Goal: Task Accomplishment & Management: Manage account settings

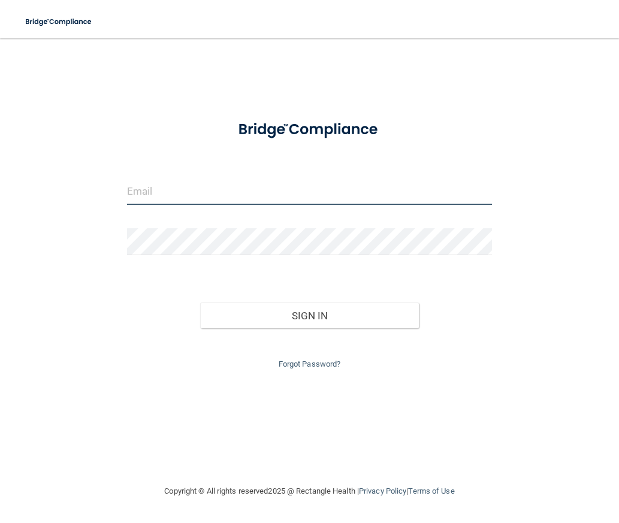
click at [258, 188] on input "email" at bounding box center [310, 191] width 366 height 27
type input "[EMAIL_ADDRESS][DOMAIN_NAME]"
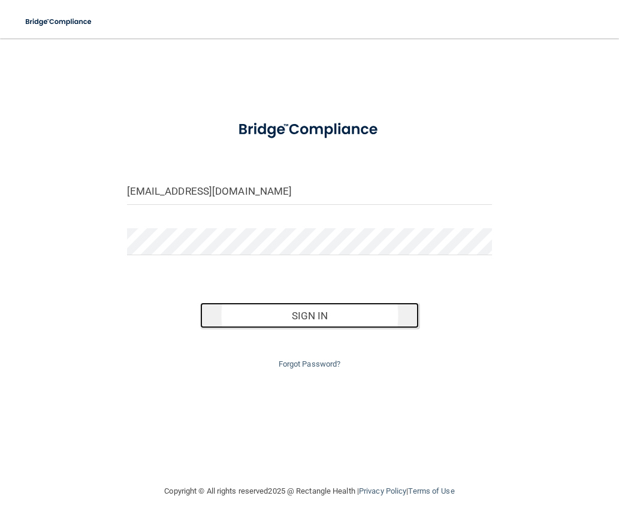
click at [353, 314] on button "Sign In" at bounding box center [309, 316] width 219 height 26
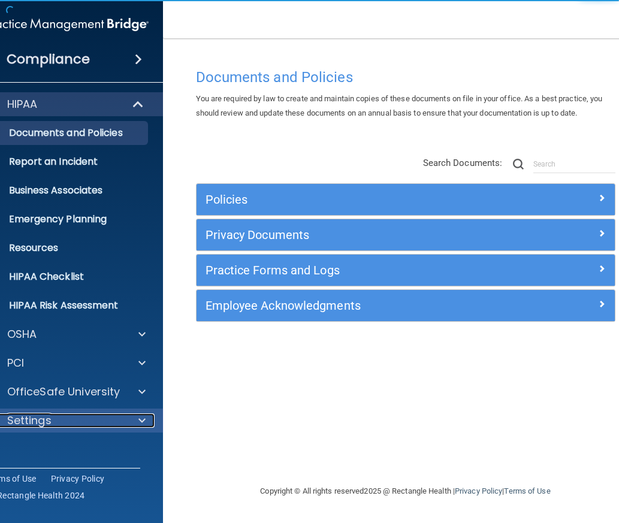
click at [145, 423] on span at bounding box center [142, 421] width 7 height 14
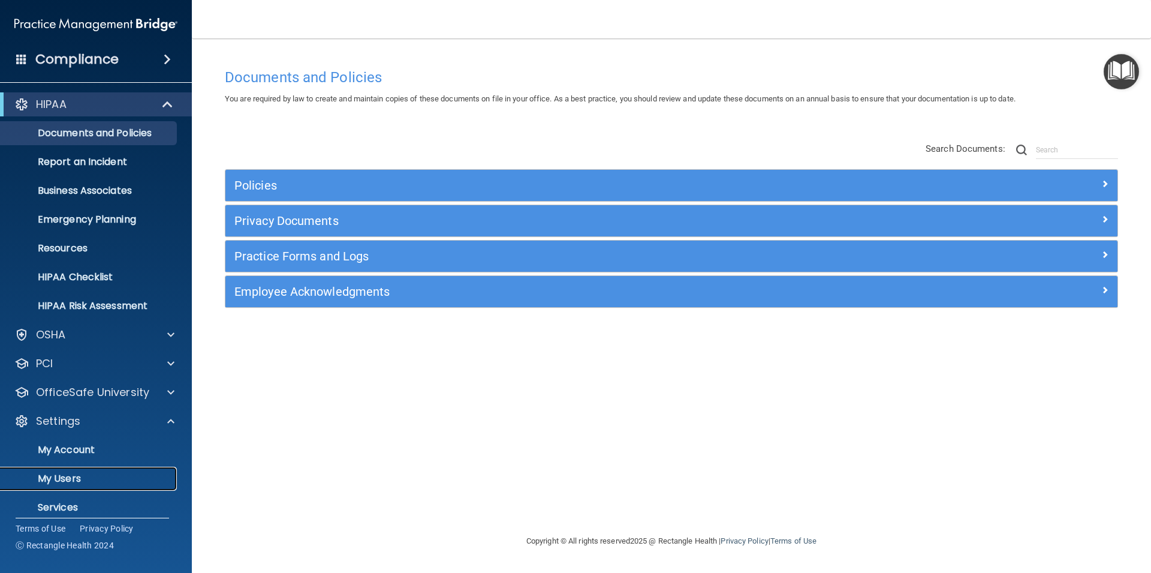
click at [85, 482] on p "My Users" at bounding box center [90, 478] width 164 height 12
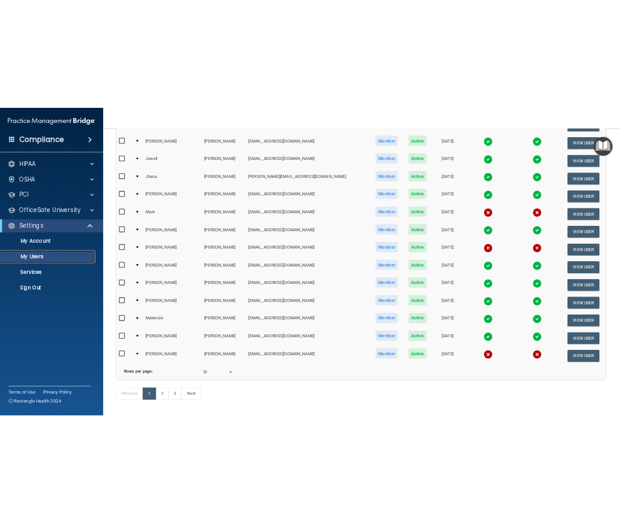
scroll to position [371, 0]
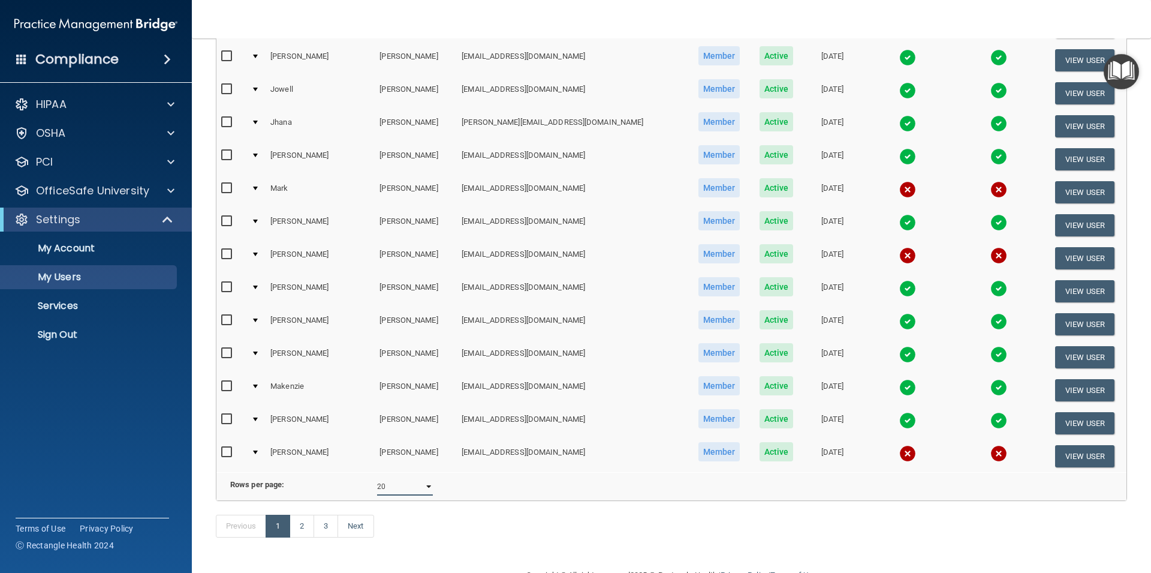
click at [377, 477] on select "10 20 30 40 all" at bounding box center [405, 486] width 56 height 18
select select "41"
click option "all" at bounding box center [0, 0] width 0 height 0
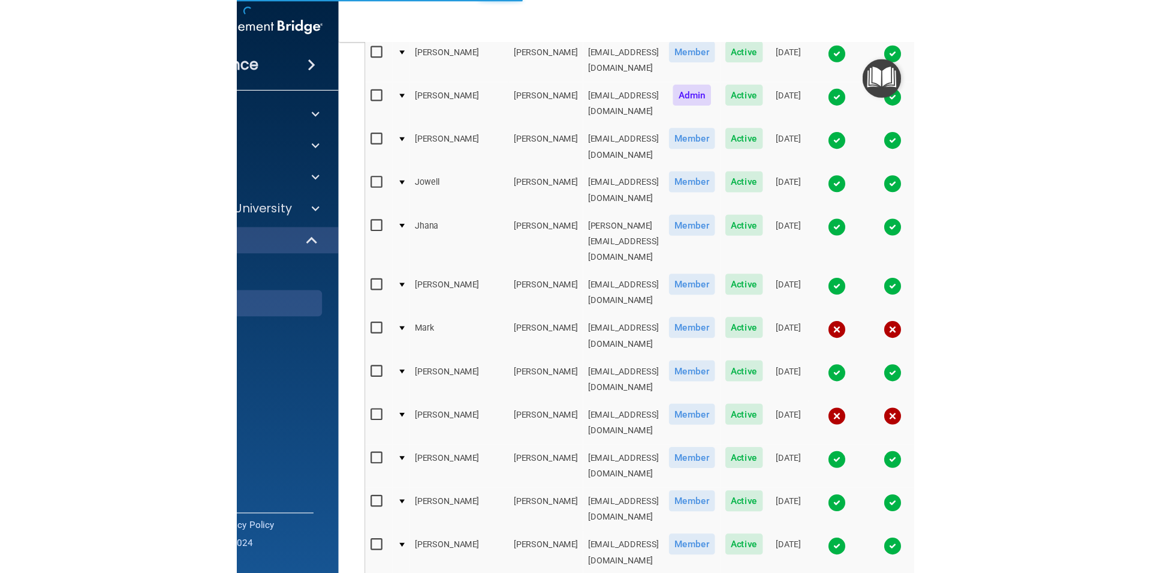
scroll to position [395, 0]
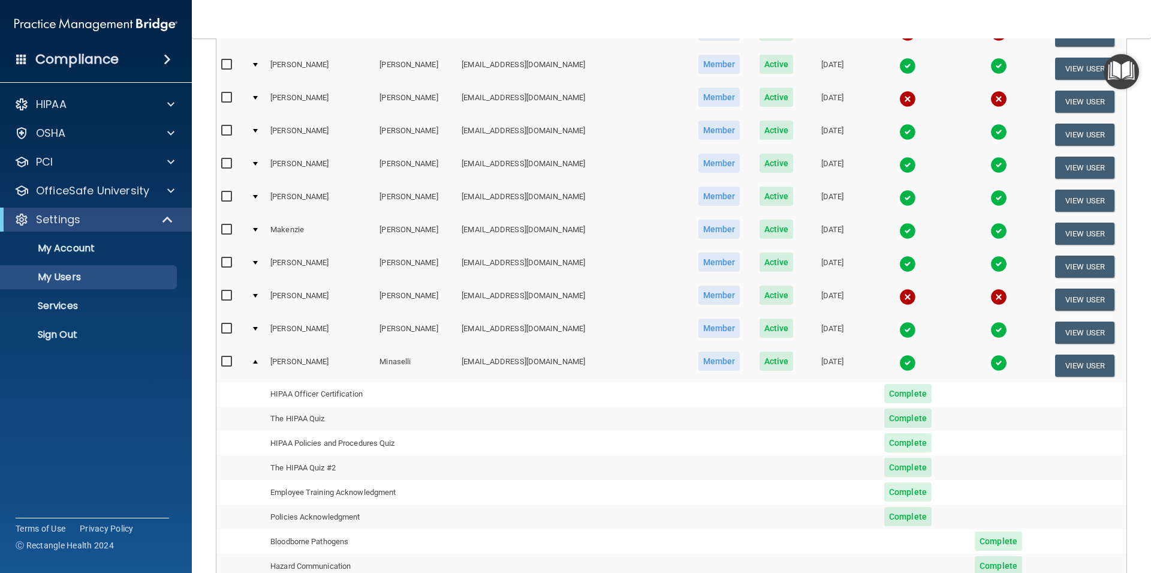
scroll to position [533, 0]
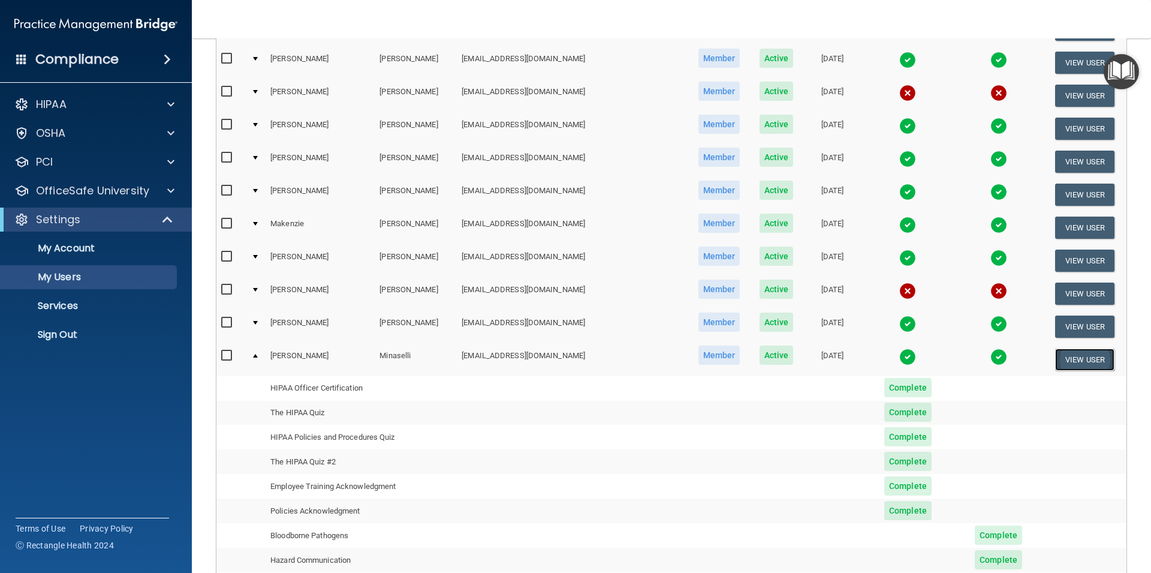
click at [619, 357] on button "View User" at bounding box center [1084, 359] width 59 height 22
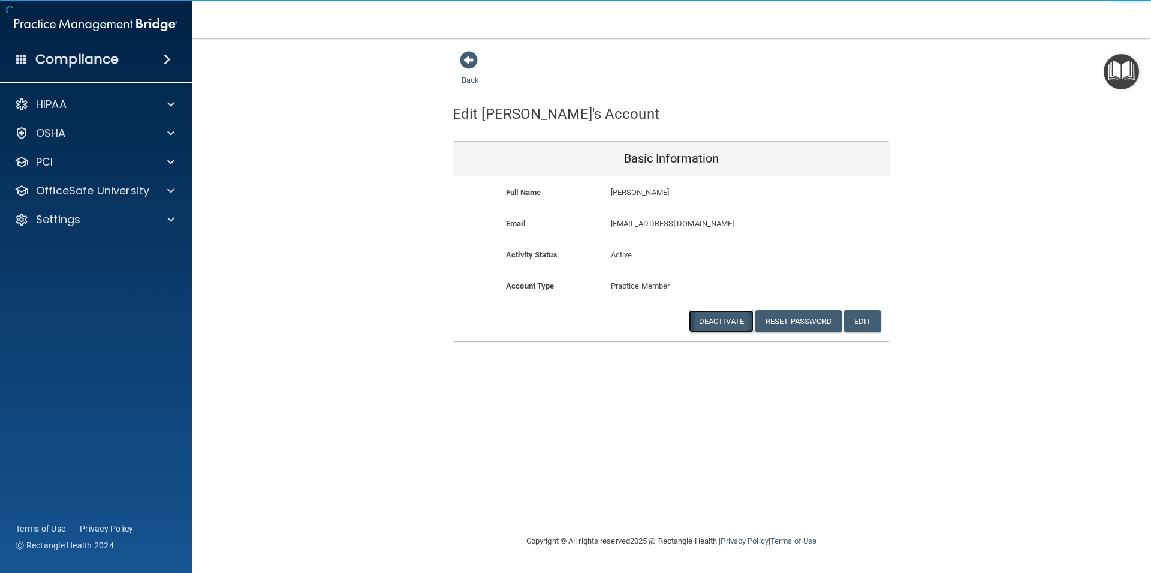
click at [619, 320] on button "Deactivate" at bounding box center [721, 321] width 65 height 22
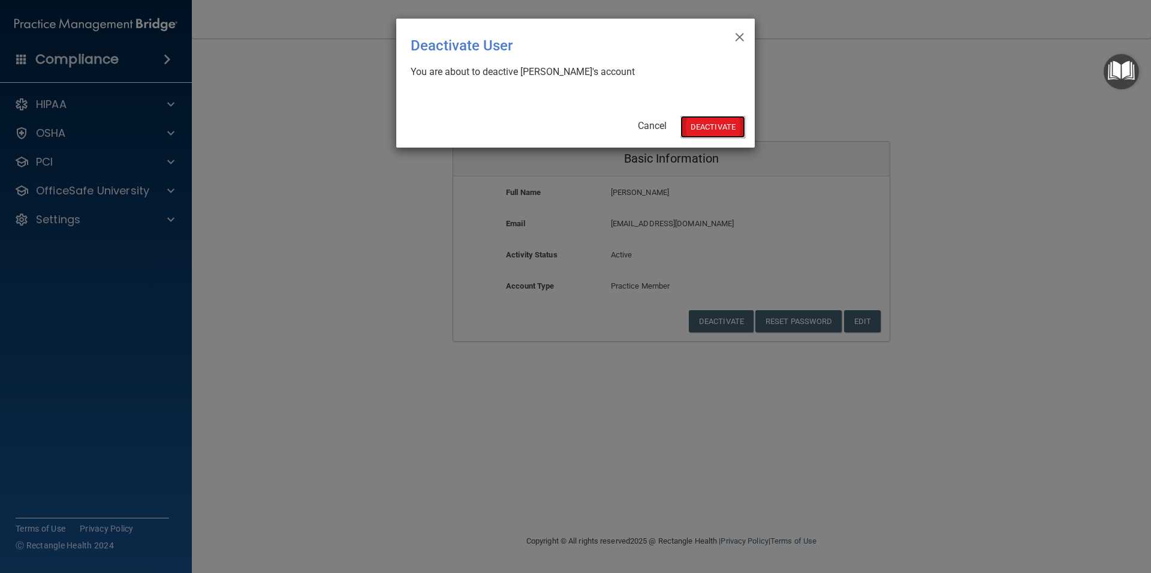
click at [619, 134] on button "Deactivate" at bounding box center [713, 127] width 65 height 22
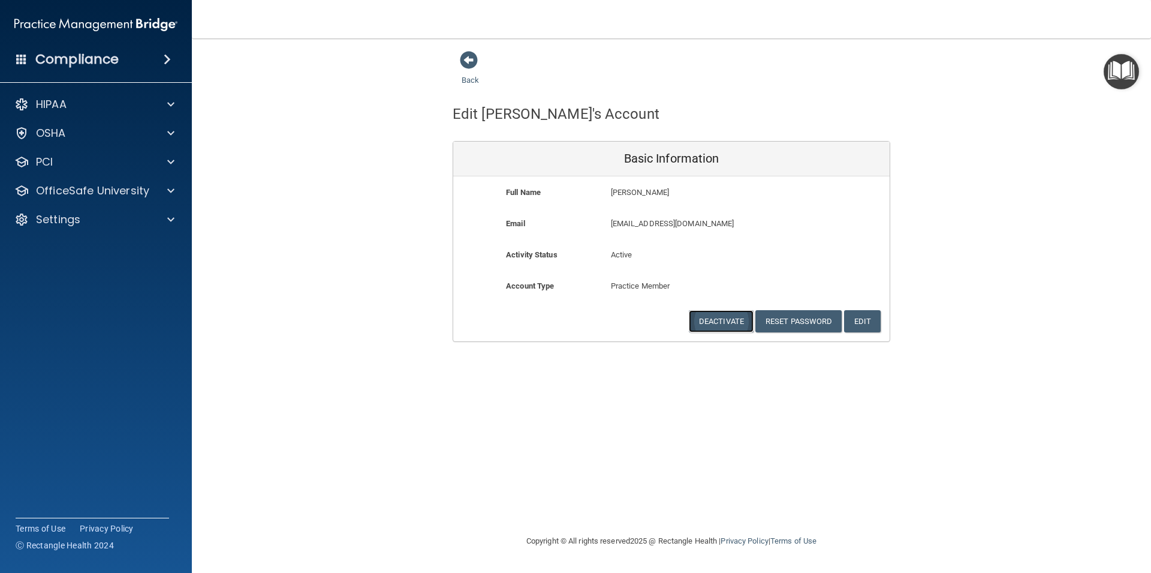
click at [694, 321] on button "Deactivate" at bounding box center [721, 321] width 65 height 22
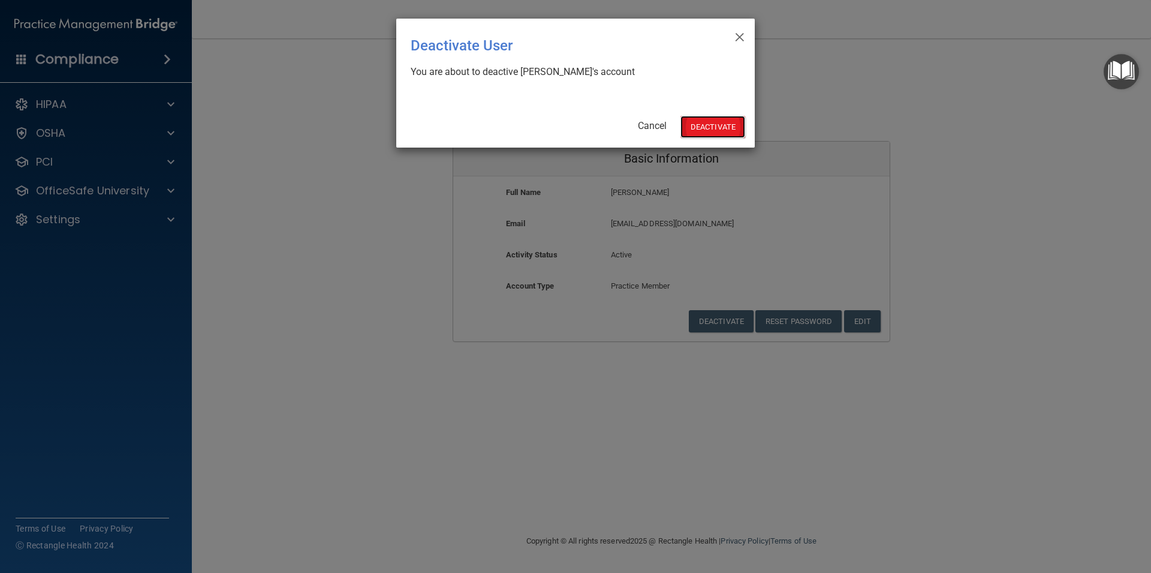
click at [703, 130] on button "Deactivate" at bounding box center [713, 127] width 65 height 22
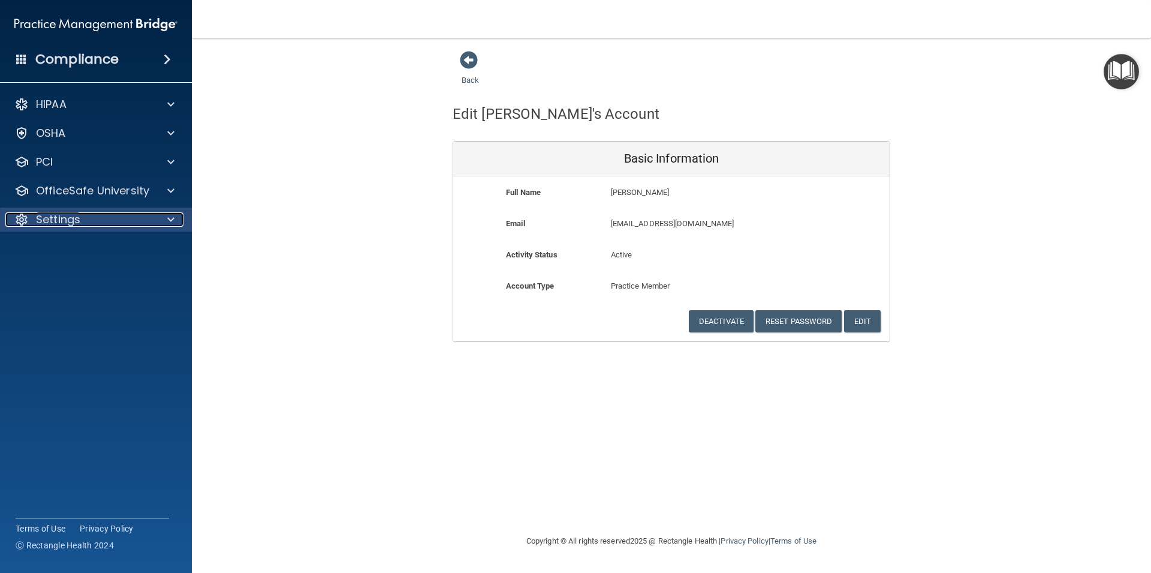
click at [168, 224] on span at bounding box center [170, 219] width 7 height 14
